Goal: Task Accomplishment & Management: Manage account settings

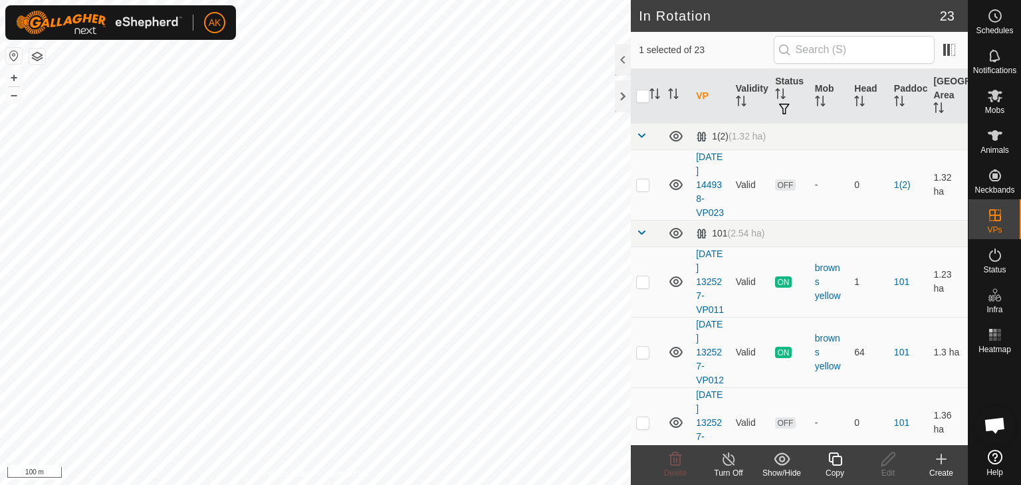
checkbox input "false"
checkbox input "true"
click at [884, 462] on icon at bounding box center [888, 459] width 17 height 16
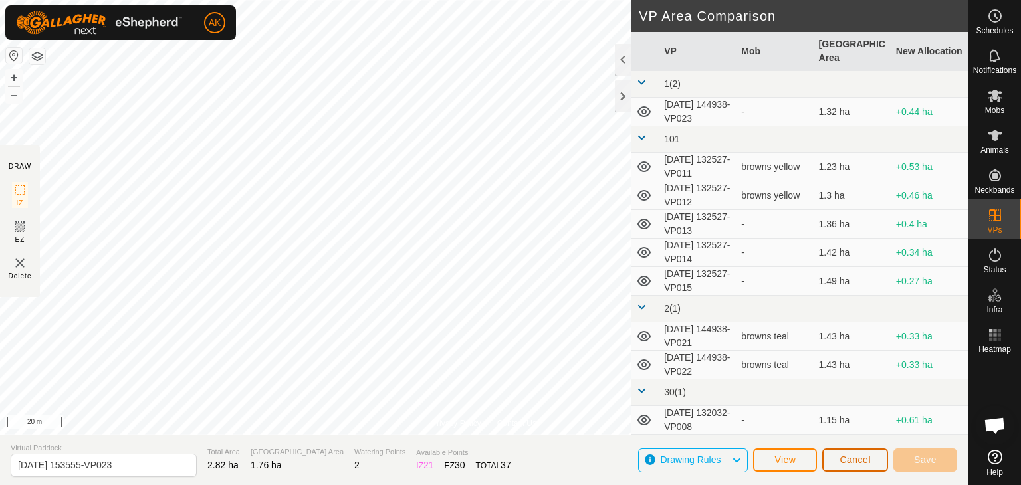
click at [832, 464] on button "Cancel" at bounding box center [855, 460] width 66 height 23
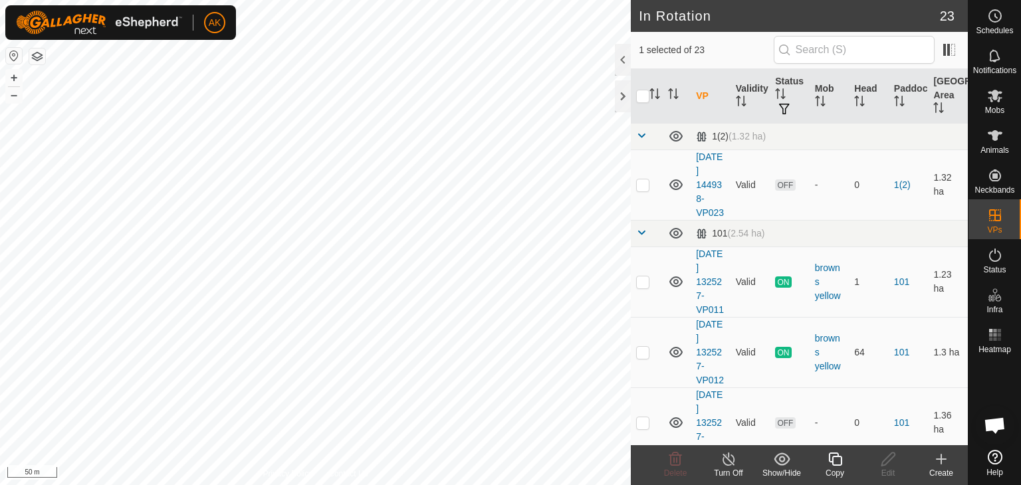
checkbox input "false"
checkbox input "true"
click at [883, 459] on icon at bounding box center [888, 459] width 17 height 16
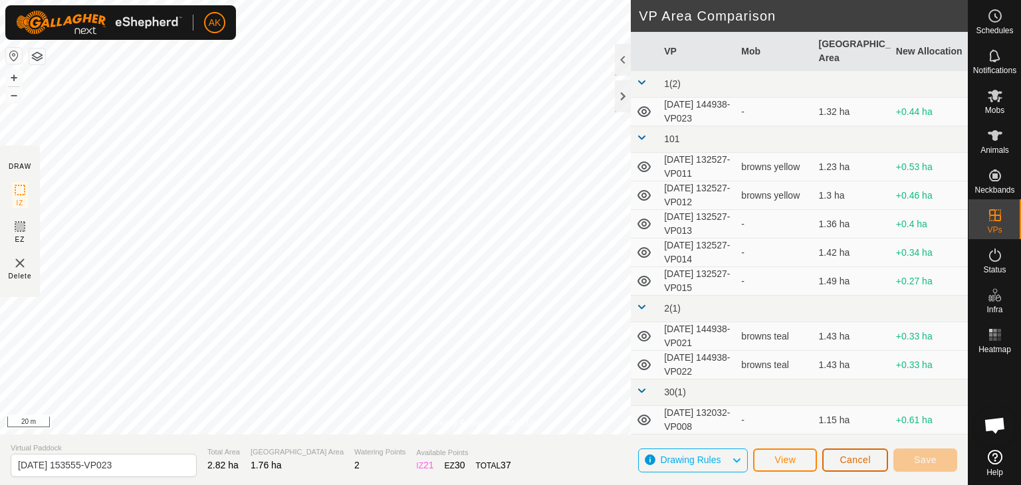
click at [859, 459] on span "Cancel" at bounding box center [854, 460] width 31 height 11
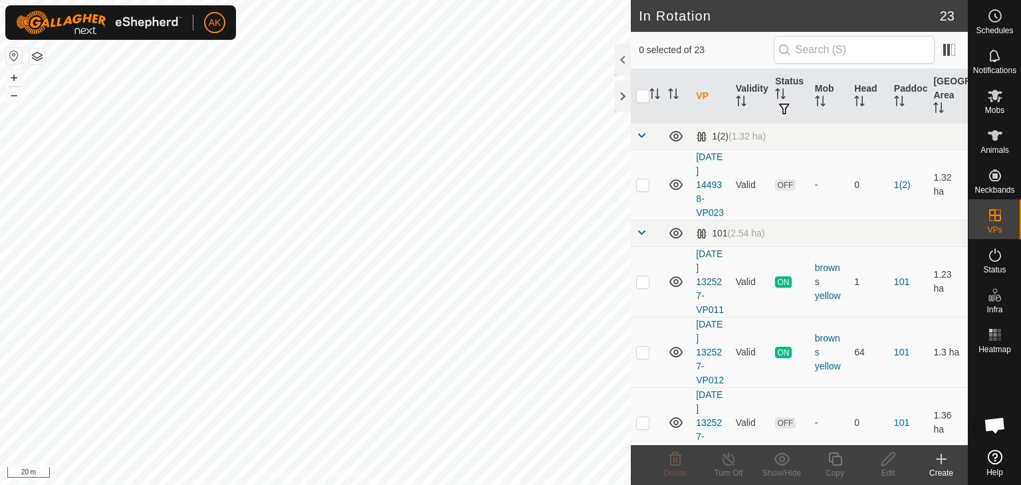
checkbox input "true"
checkbox input "false"
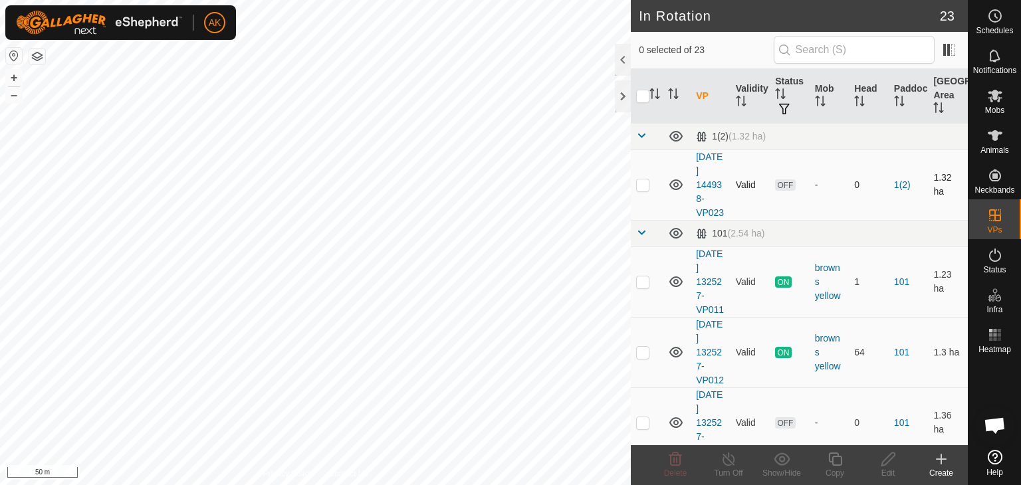
click at [640, 188] on p-checkbox at bounding box center [642, 184] width 13 height 11
click at [641, 189] on p-checkbox at bounding box center [642, 184] width 13 height 11
checkbox input "false"
checkbox input "true"
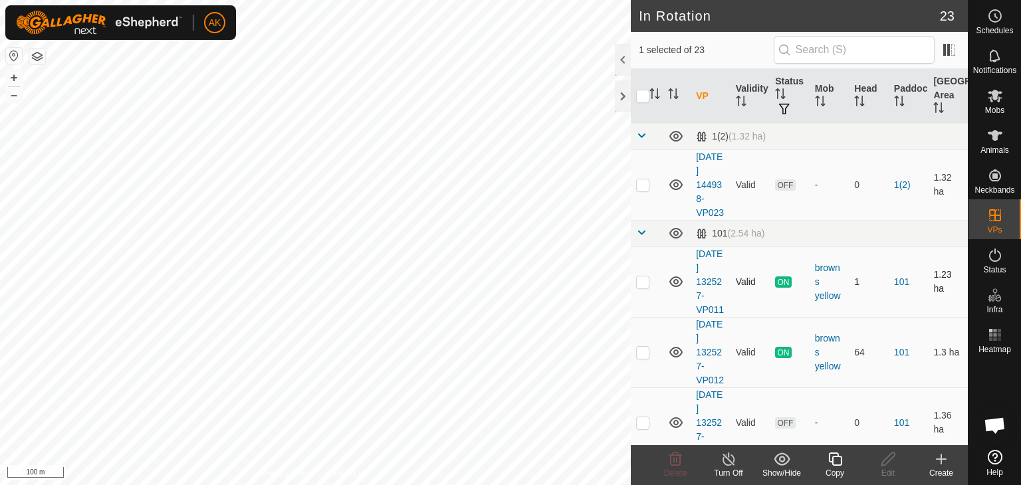
checkbox input "false"
click at [673, 461] on icon at bounding box center [675, 459] width 16 height 16
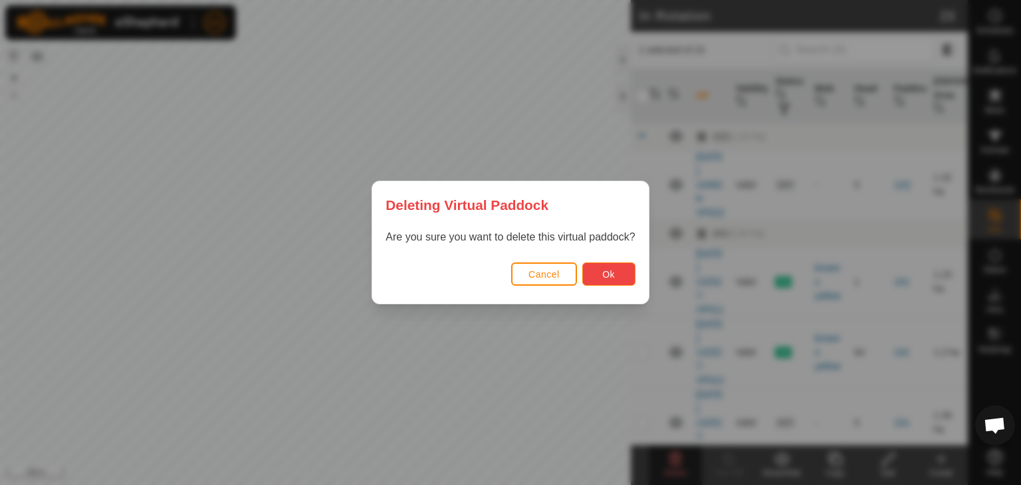
click at [592, 275] on button "Ok" at bounding box center [608, 274] width 53 height 23
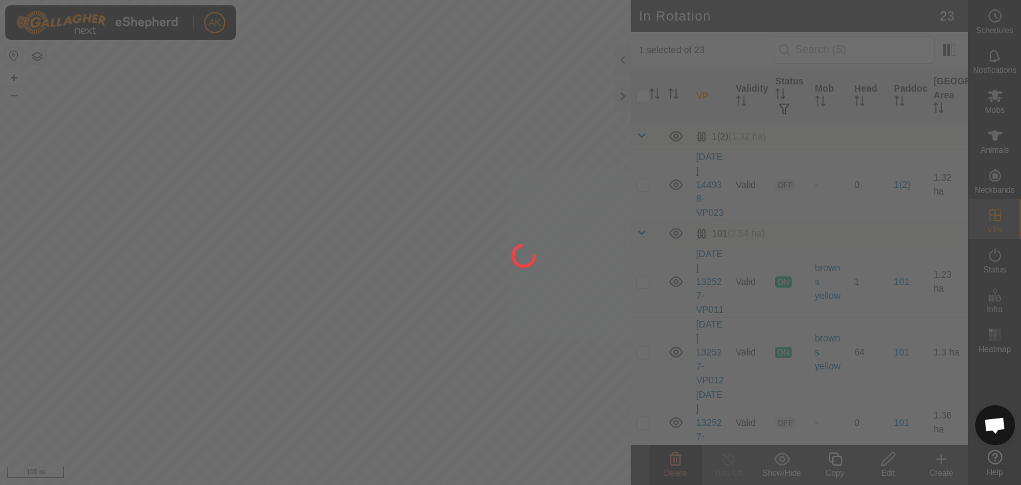
checkbox input "false"
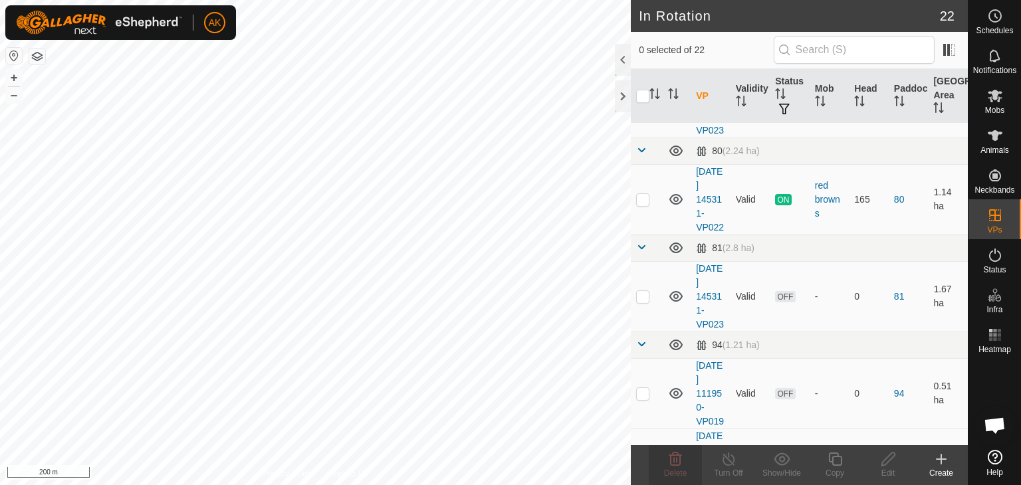
scroll to position [1063, 0]
click at [643, 105] on p-checkbox at bounding box center [642, 99] width 13 height 11
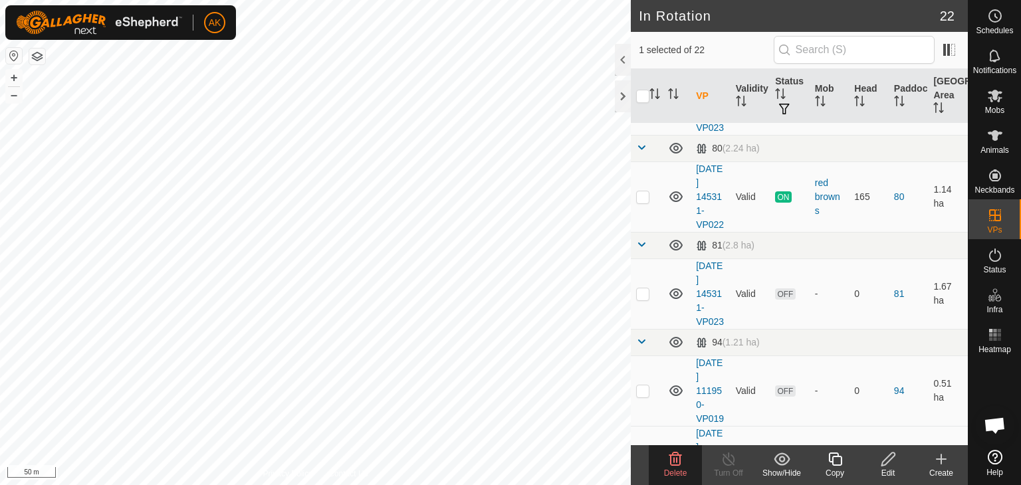
click at [639, 105] on p-checkbox at bounding box center [642, 99] width 13 height 11
checkbox input "false"
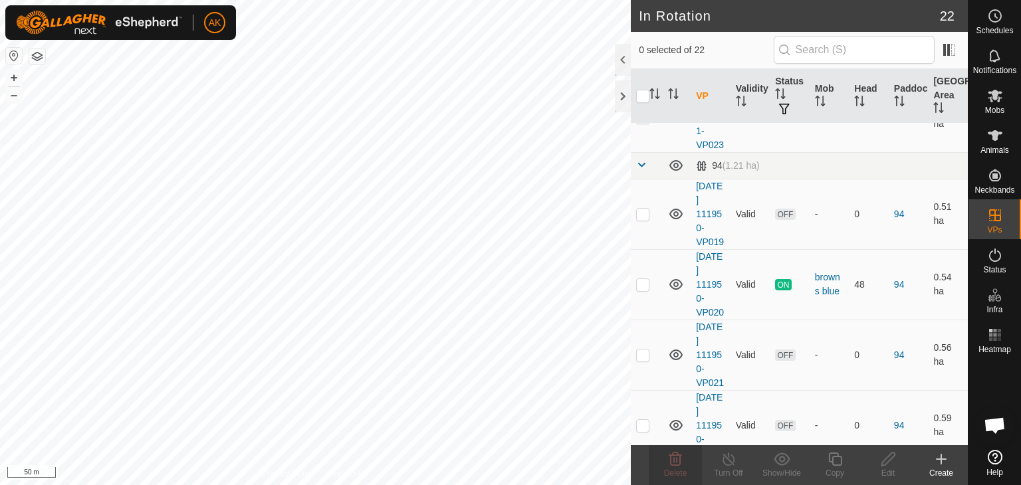
scroll to position [1263, 0]
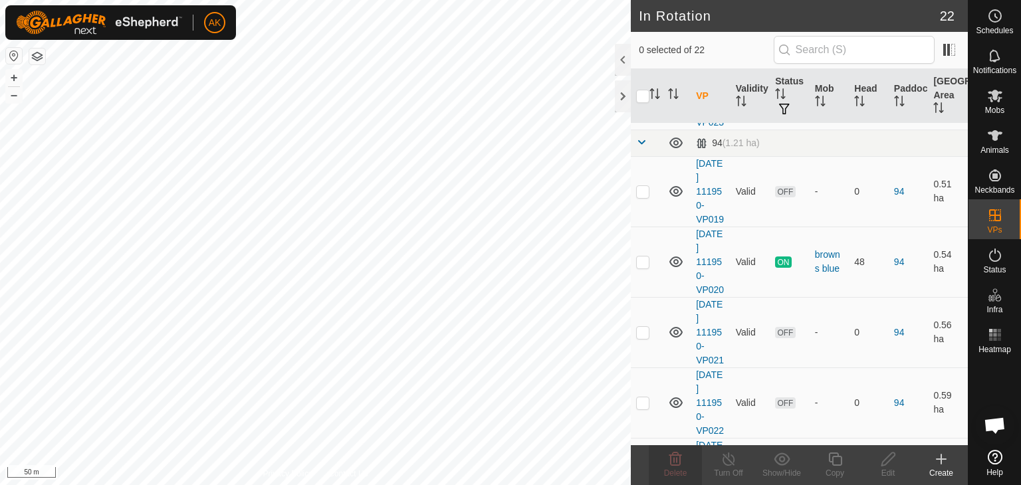
click at [644, 100] on p-checkbox at bounding box center [642, 94] width 13 height 11
checkbox input "false"
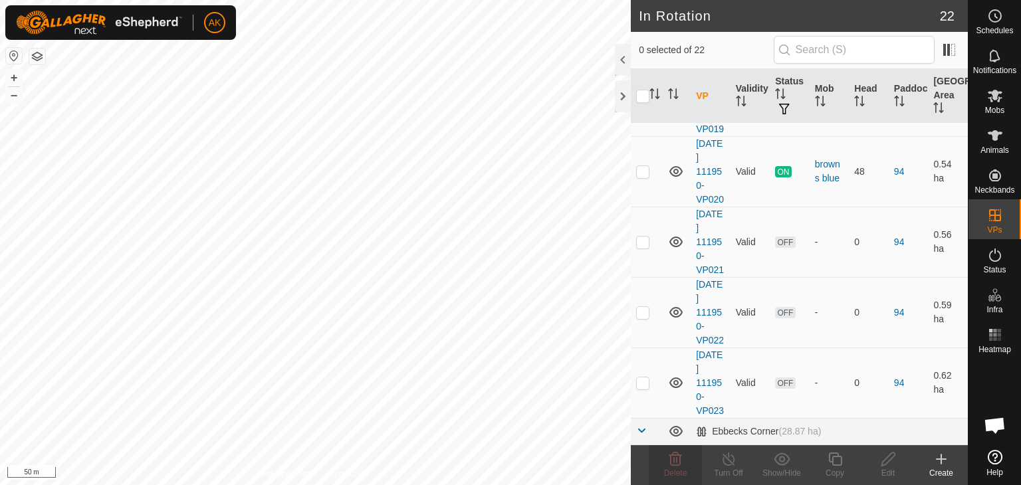
scroll to position [1396, 0]
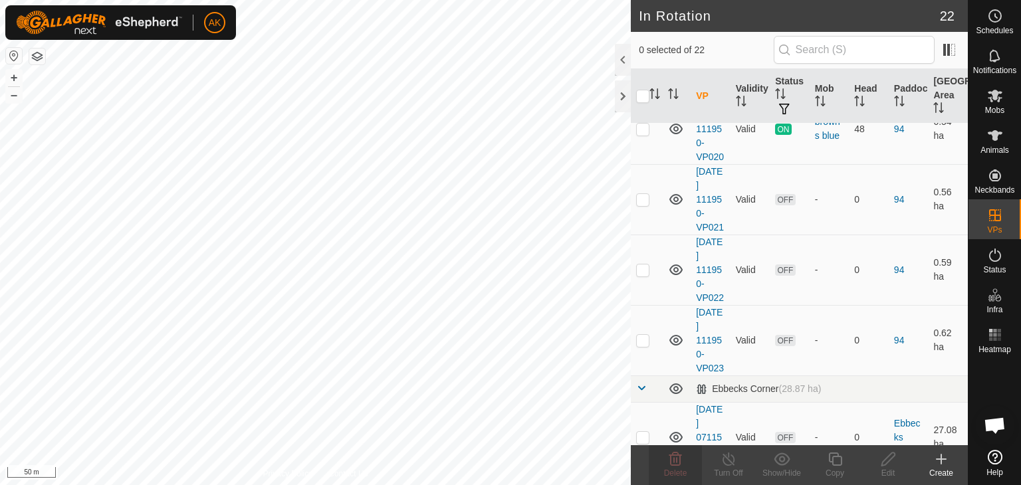
click at [638, 64] on p-checkbox at bounding box center [642, 58] width 13 height 11
checkbox input "false"
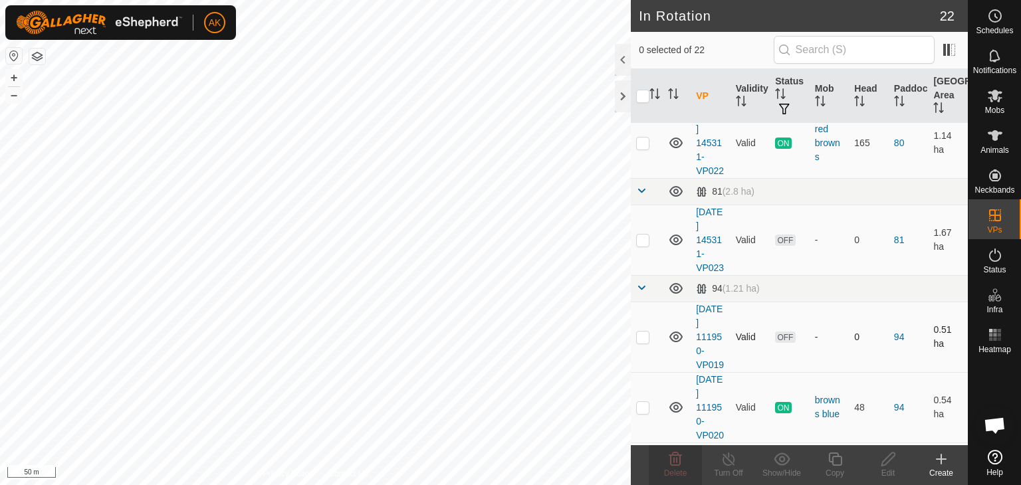
scroll to position [718, 0]
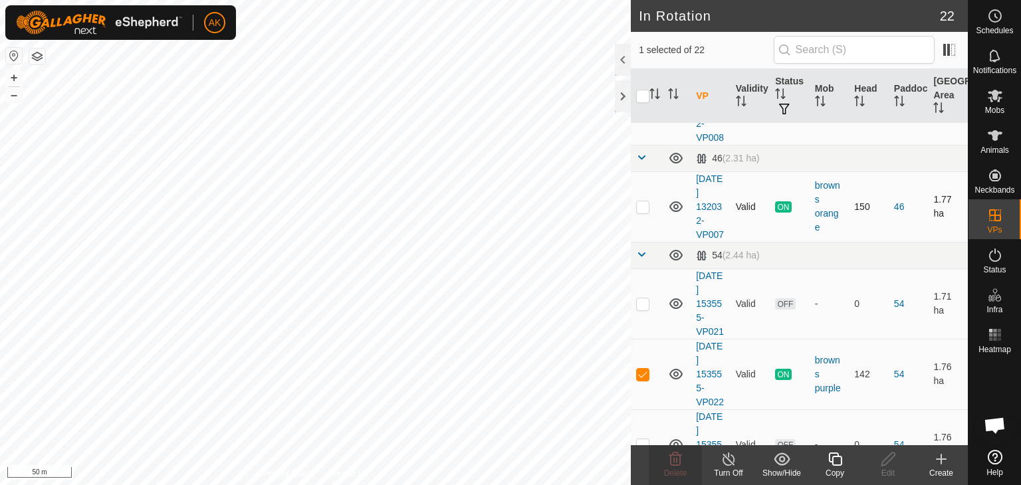
checkbox input "false"
checkbox input "true"
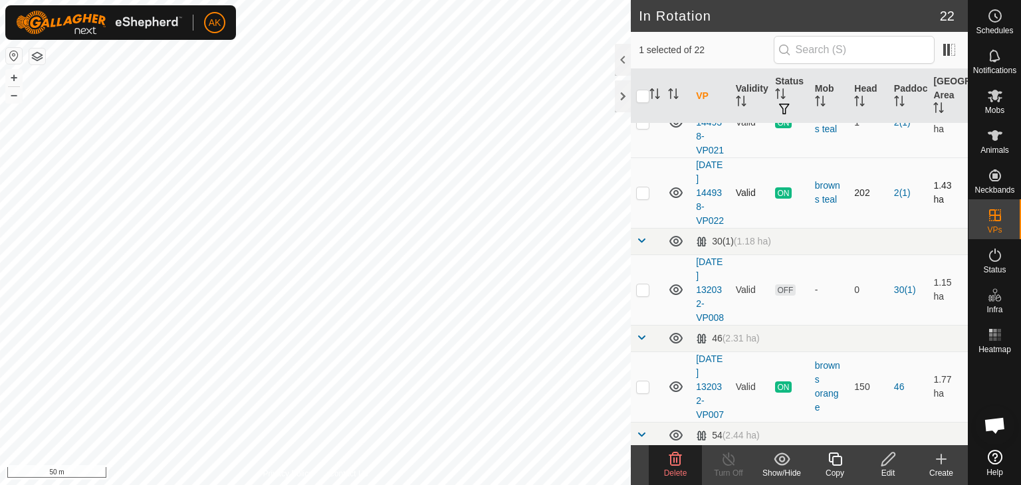
scroll to position [519, 0]
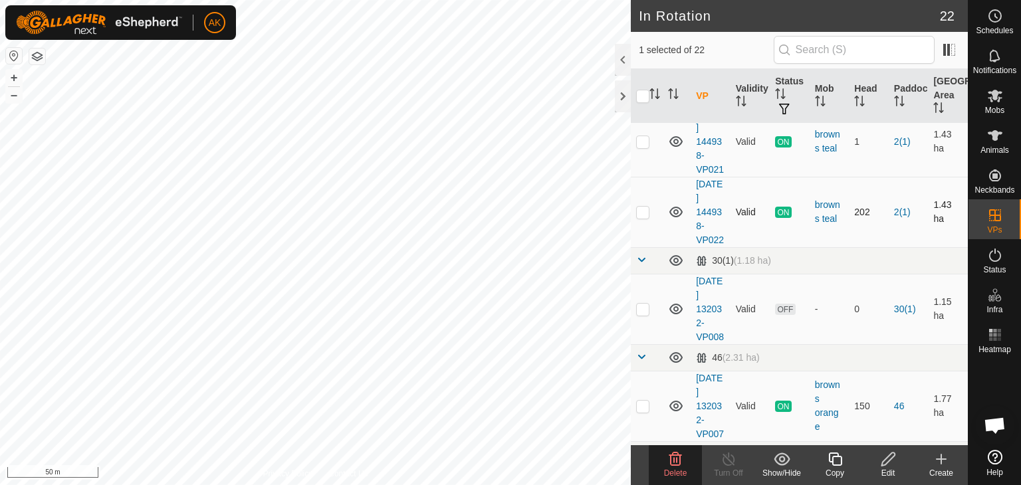
checkbox input "true"
checkbox input "false"
click at [661, 455] on delete-svg-icon at bounding box center [675, 459] width 53 height 16
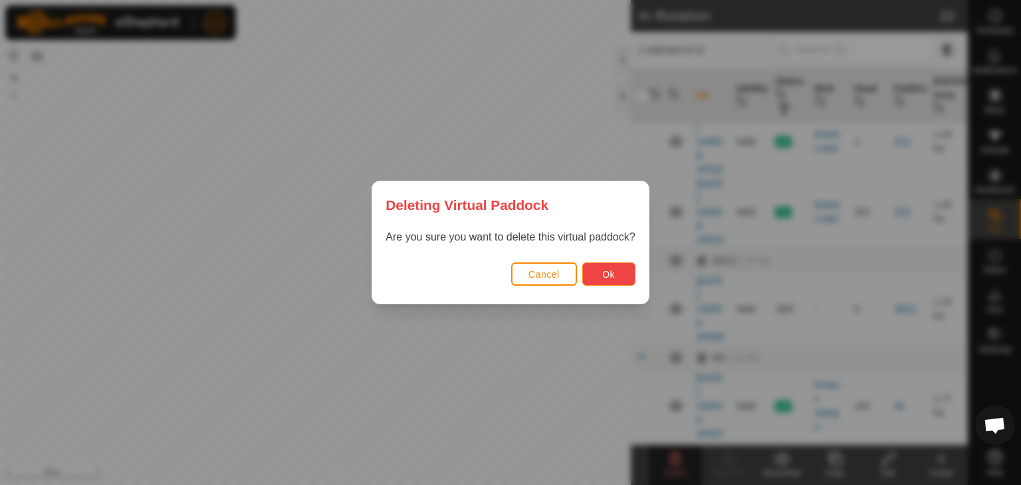
click at [609, 274] on span "Ok" at bounding box center [608, 274] width 13 height 11
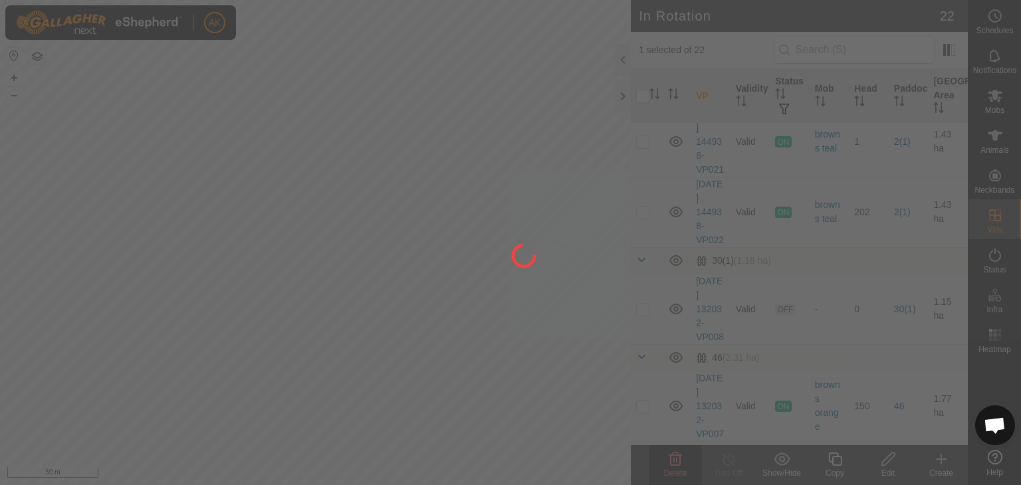
checkbox input "false"
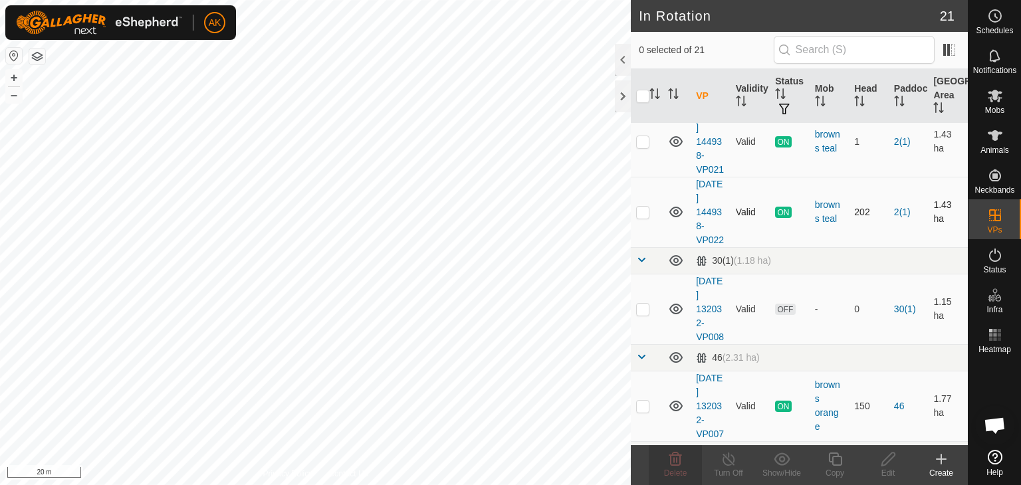
checkbox input "true"
checkbox input "false"
click at [673, 463] on icon at bounding box center [675, 459] width 16 height 16
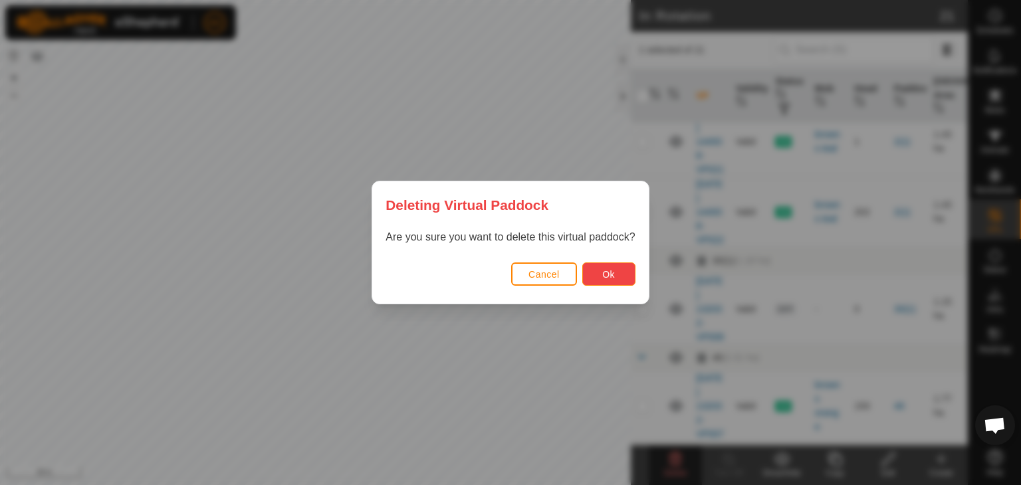
click at [605, 279] on span "Ok" at bounding box center [608, 274] width 13 height 11
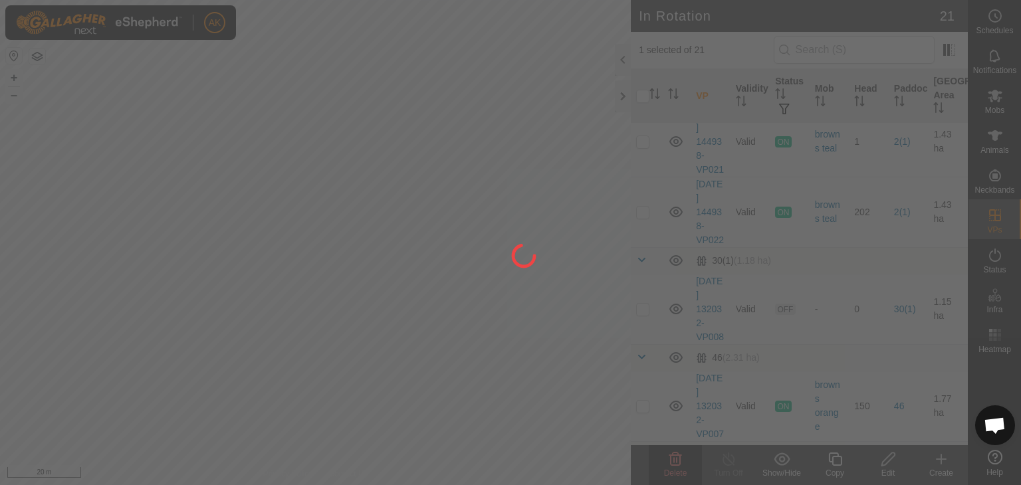
checkbox input "false"
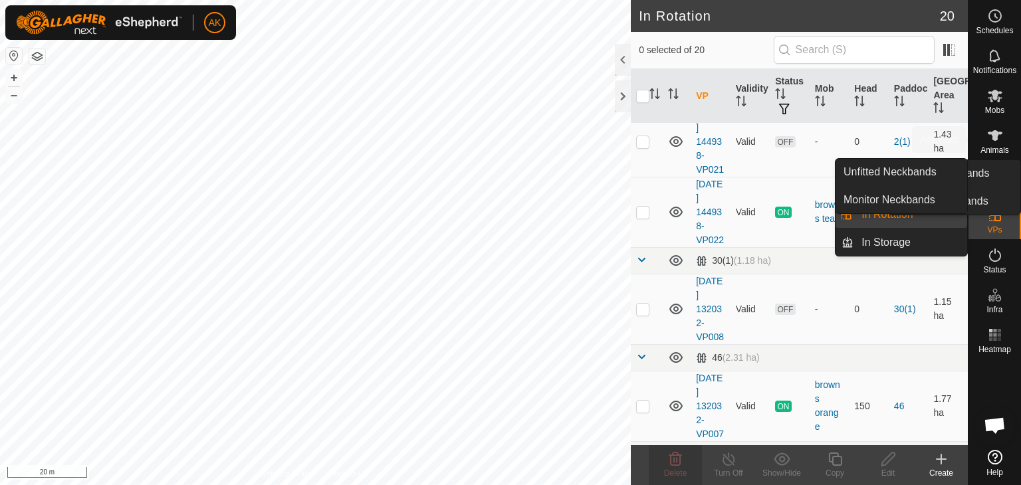
click at [995, 137] on icon at bounding box center [995, 135] width 15 height 11
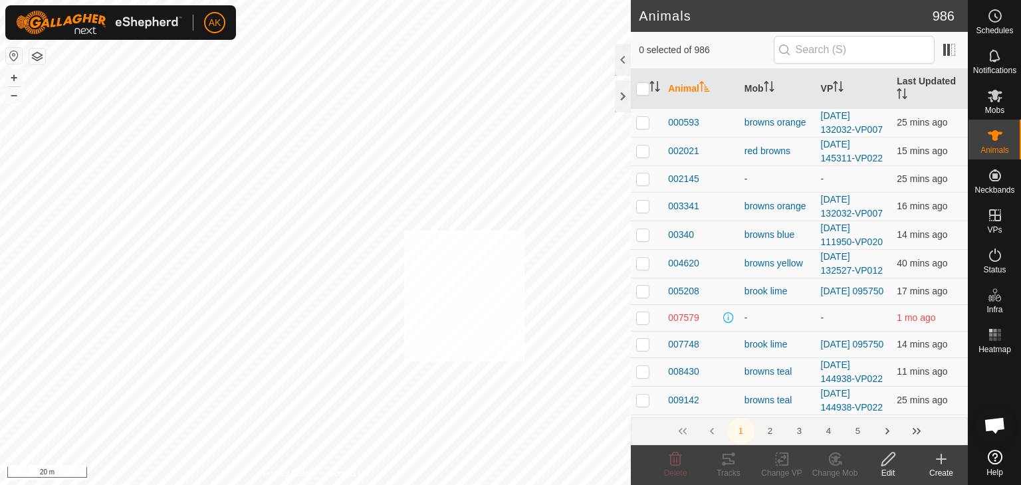
checkbox input "true"
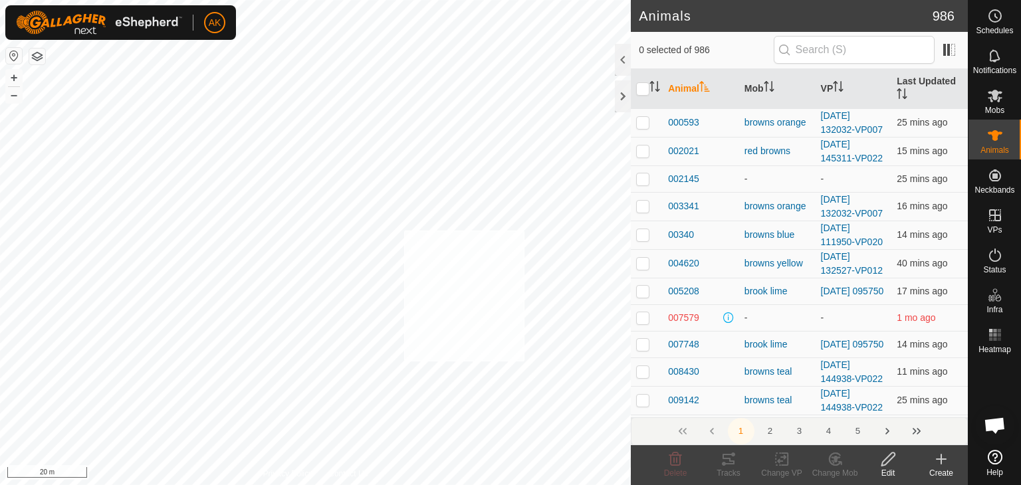
checkbox input "true"
click at [783, 459] on icon at bounding box center [781, 459] width 9 height 9
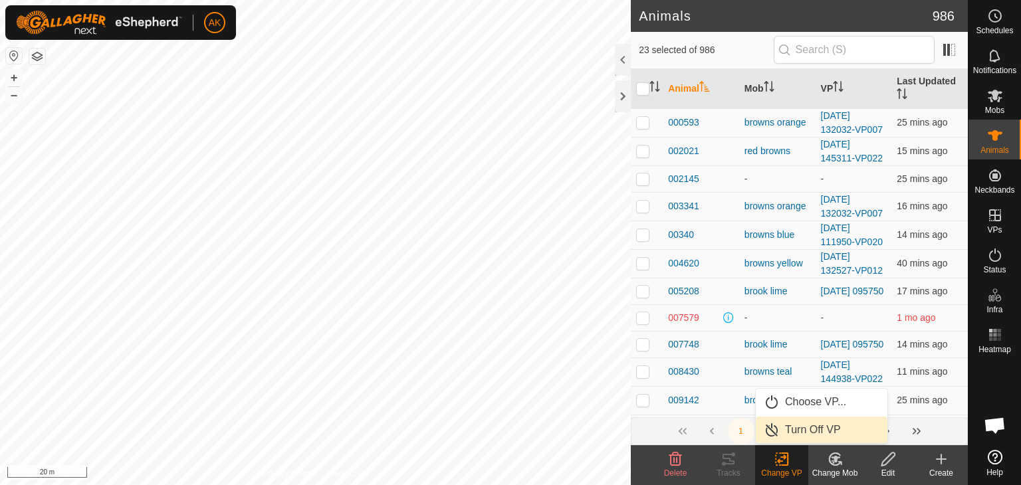
click at [798, 429] on link "Turn Off VP" at bounding box center [822, 430] width 132 height 27
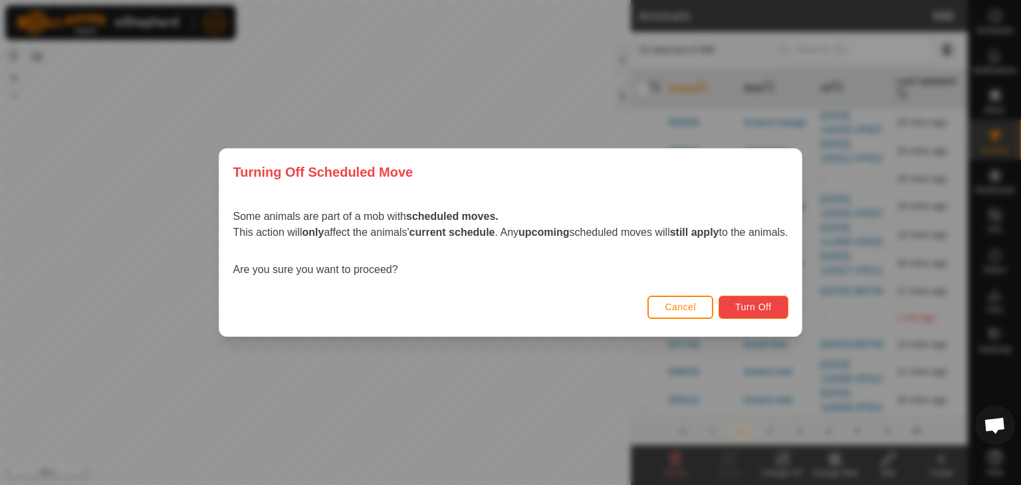
click at [772, 306] on span "Turn Off" at bounding box center [753, 307] width 37 height 11
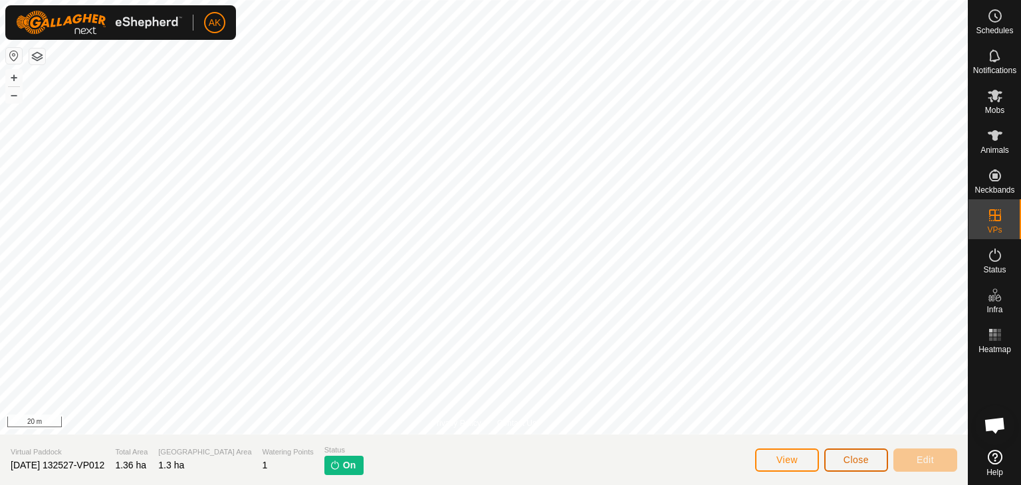
click at [864, 463] on span "Close" at bounding box center [855, 460] width 25 height 11
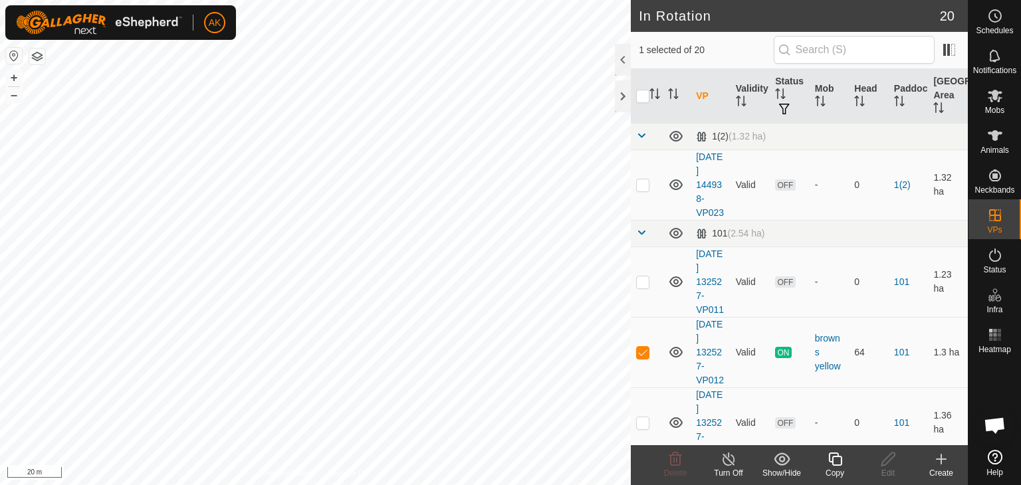
checkbox input "true"
checkbox input "false"
click at [669, 462] on icon at bounding box center [675, 459] width 16 height 16
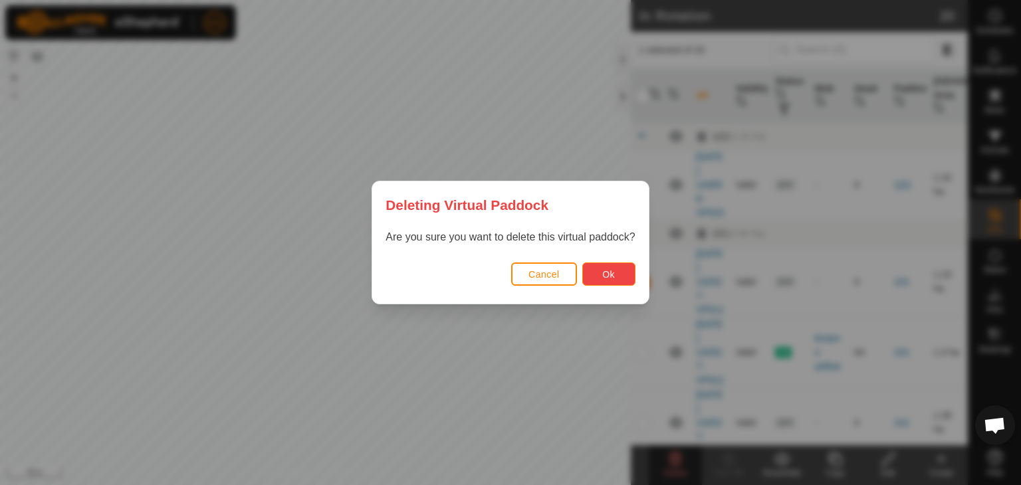
click at [604, 269] on span "Ok" at bounding box center [608, 274] width 13 height 11
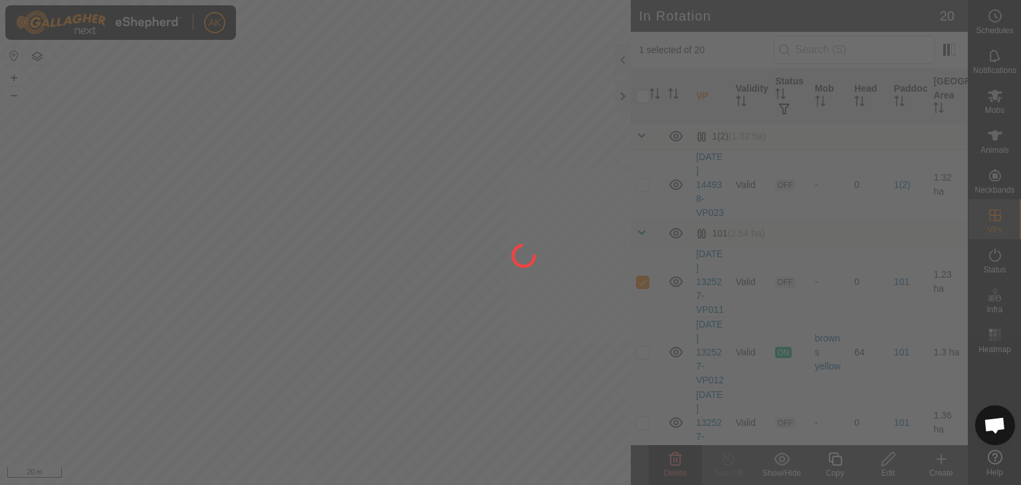
checkbox input "false"
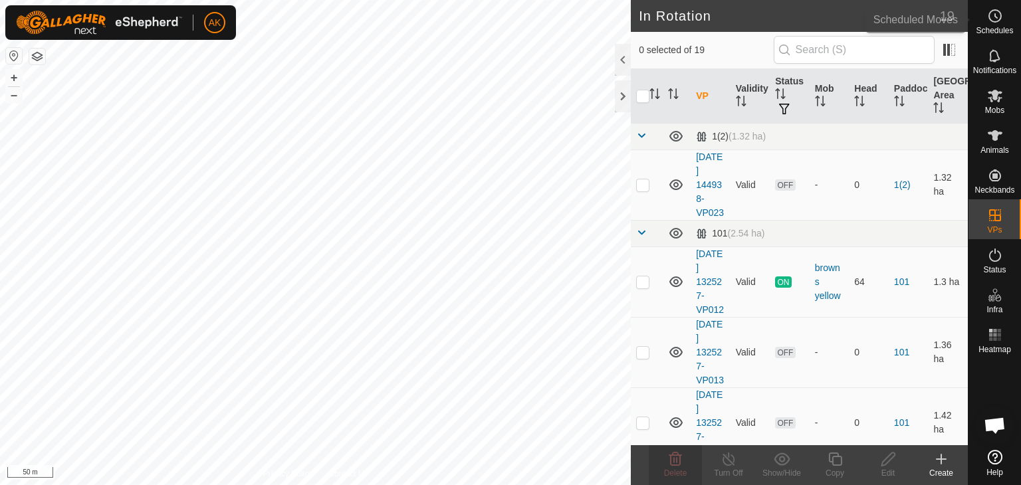
click at [993, 17] on icon at bounding box center [995, 16] width 16 height 16
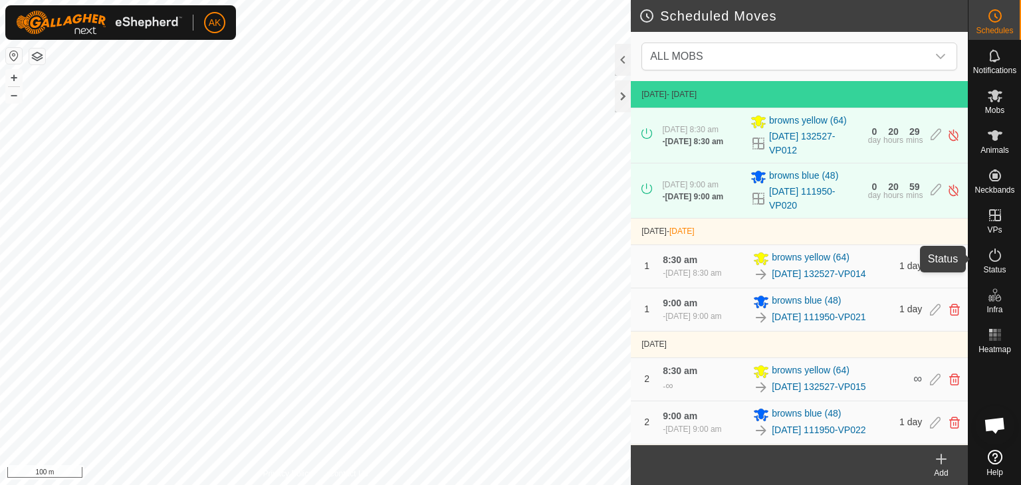
click at [994, 259] on icon at bounding box center [995, 255] width 16 height 16
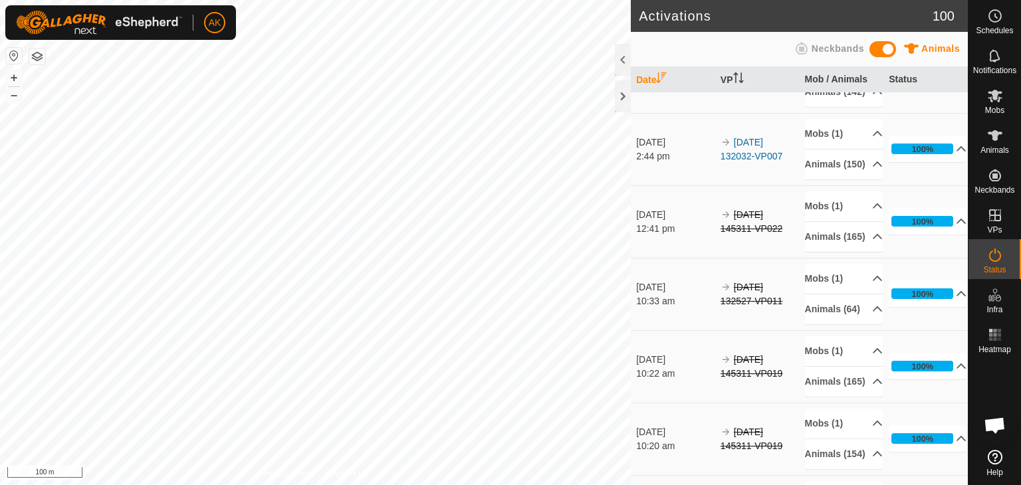
scroll to position [731, 0]
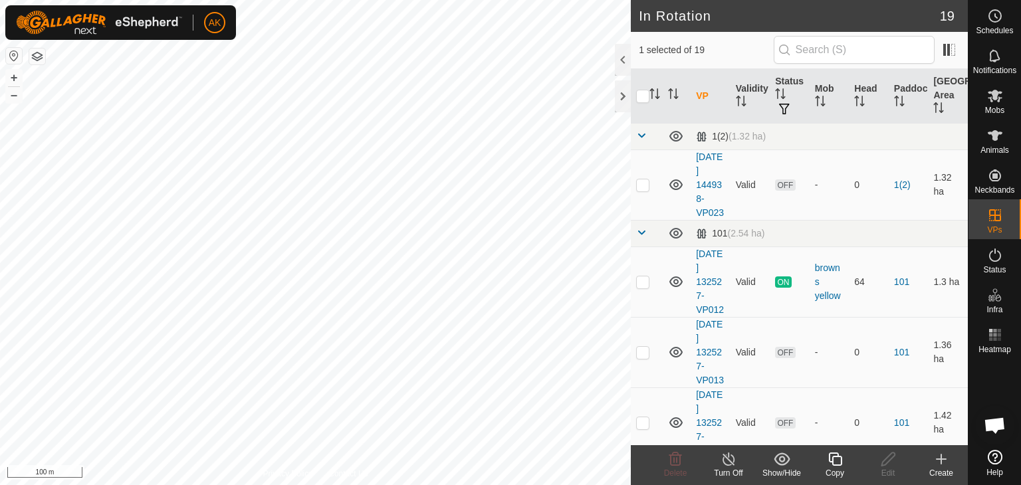
checkbox input "true"
checkbox input "false"
click at [675, 461] on icon at bounding box center [675, 459] width 16 height 16
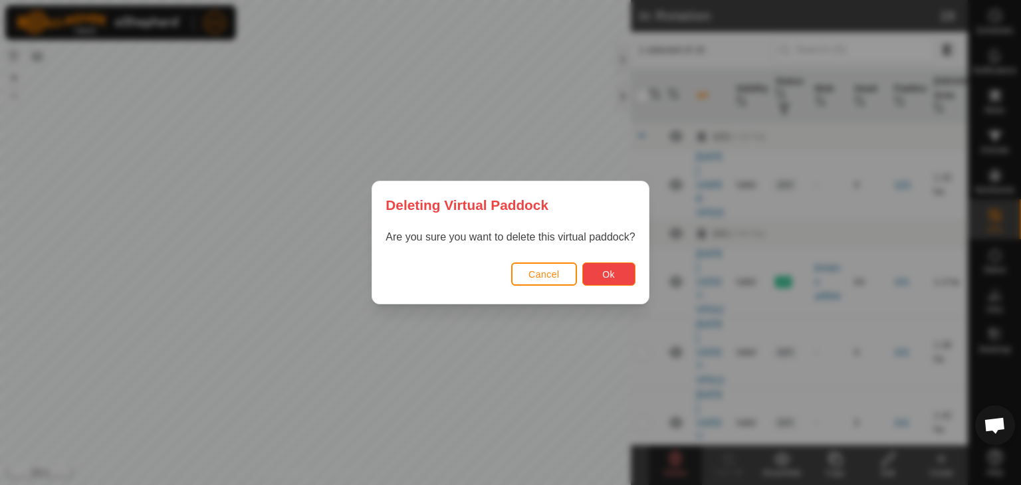
click at [602, 280] on button "Ok" at bounding box center [608, 274] width 53 height 23
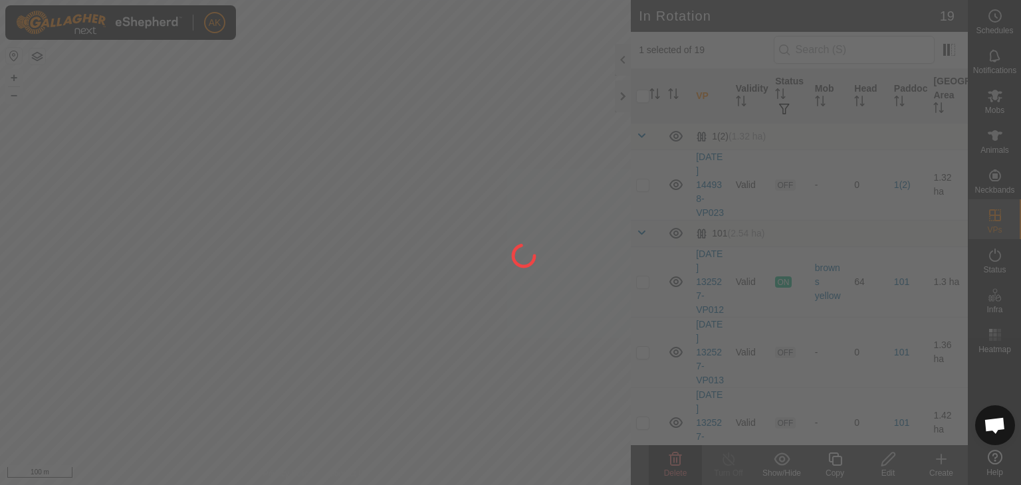
drag, startPoint x: 290, startPoint y: 327, endPoint x: 593, endPoint y: 446, distance: 325.6
click at [593, 447] on div at bounding box center [510, 242] width 1021 height 485
checkbox input "false"
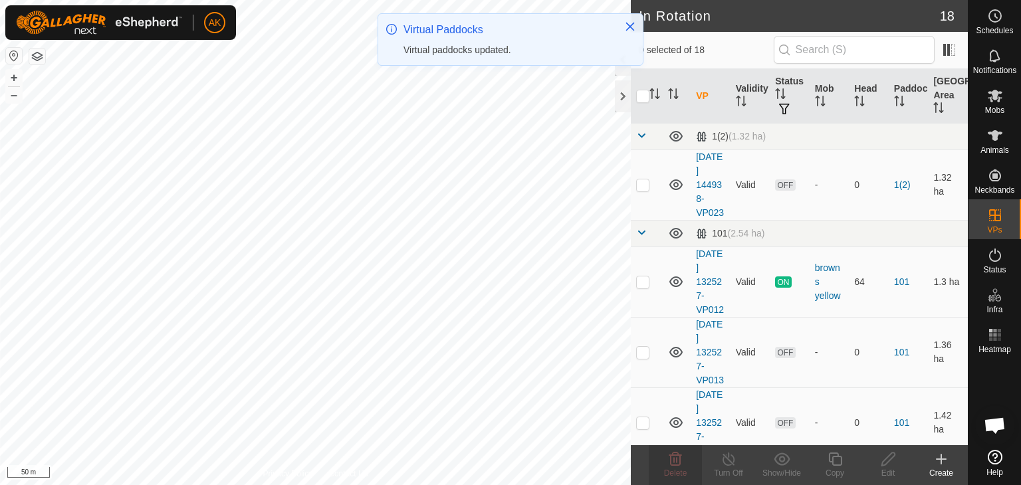
click at [457, 485] on html "AK Schedules Notifications Mobs Animals Neckbands VPs Status Infra Heatmap Help…" at bounding box center [510, 242] width 1021 height 485
